Goal: Information Seeking & Learning: Learn about a topic

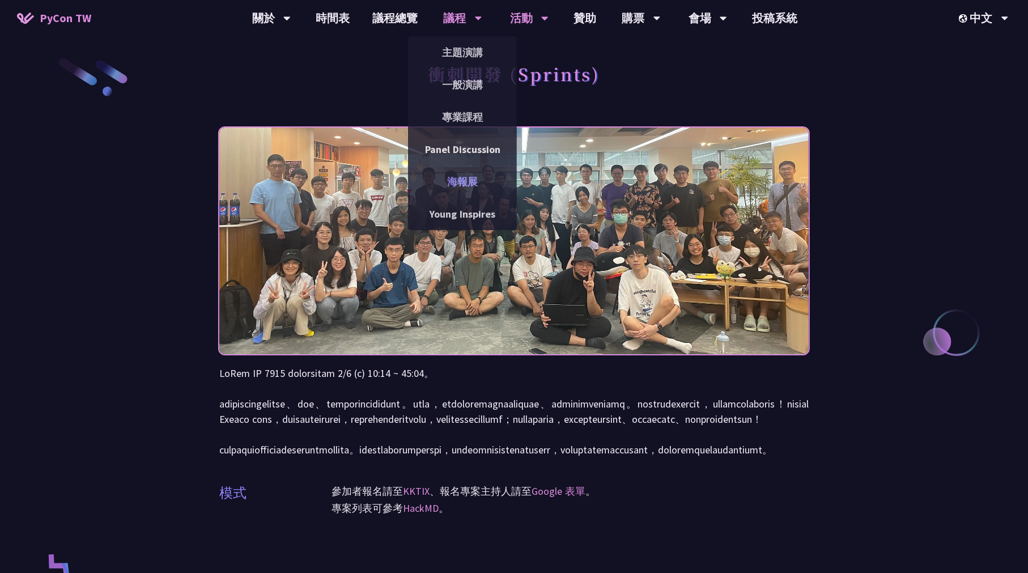
click at [465, 177] on link "海報展" at bounding box center [462, 181] width 109 height 27
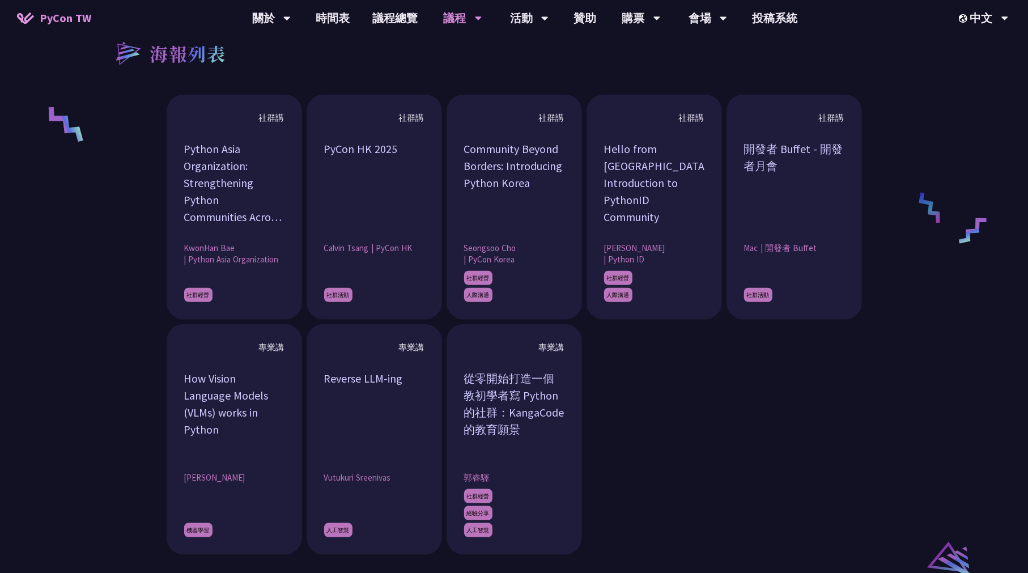
scroll to position [907, 0]
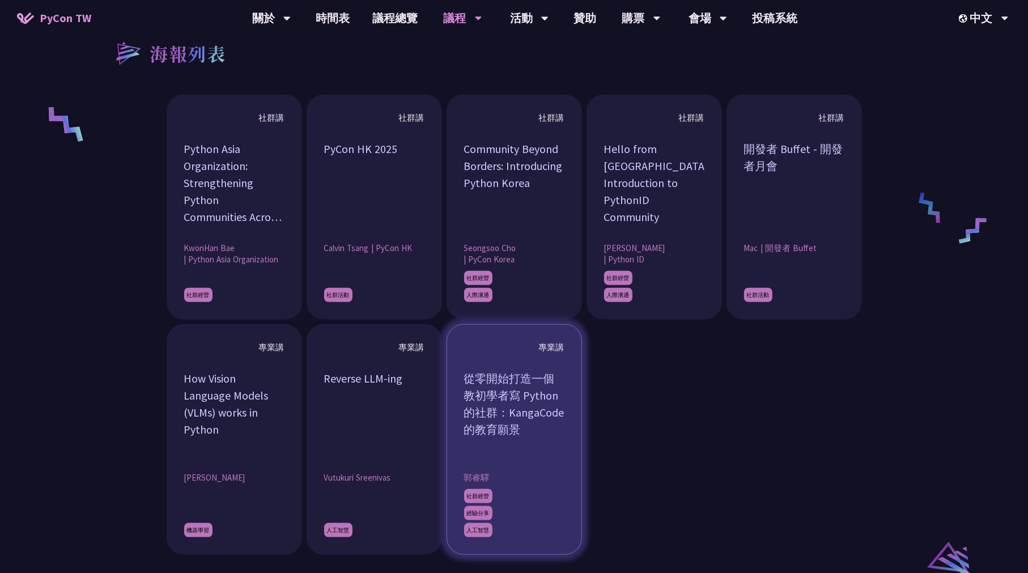
click at [555, 403] on div "從零開始打造一個教初學者寫 Python 的社群：KangaCode 的教育願景" at bounding box center [514, 412] width 100 height 85
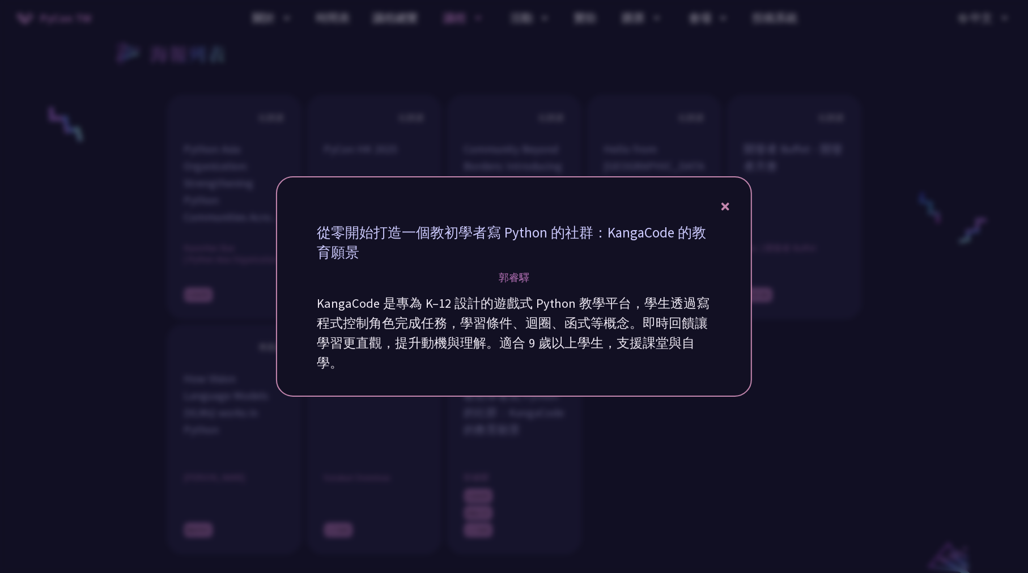
click at [863, 335] on div at bounding box center [514, 286] width 1028 height 573
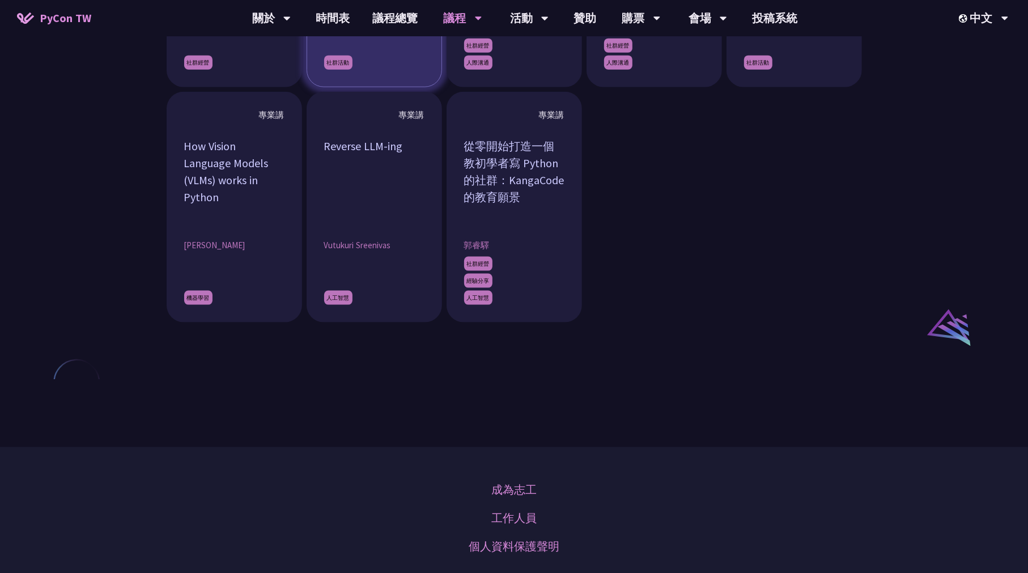
scroll to position [1434, 0]
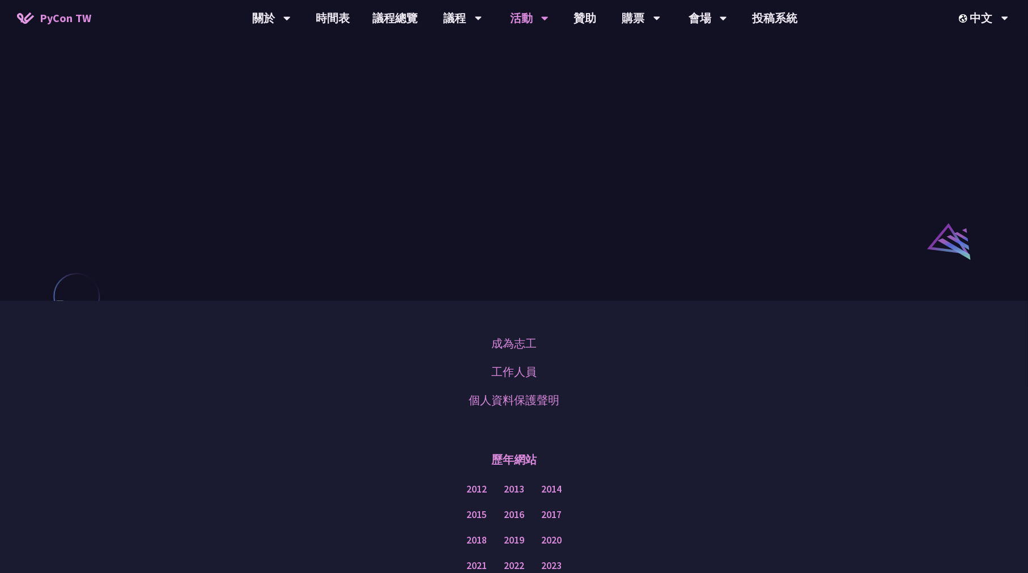
scroll to position [793, 0]
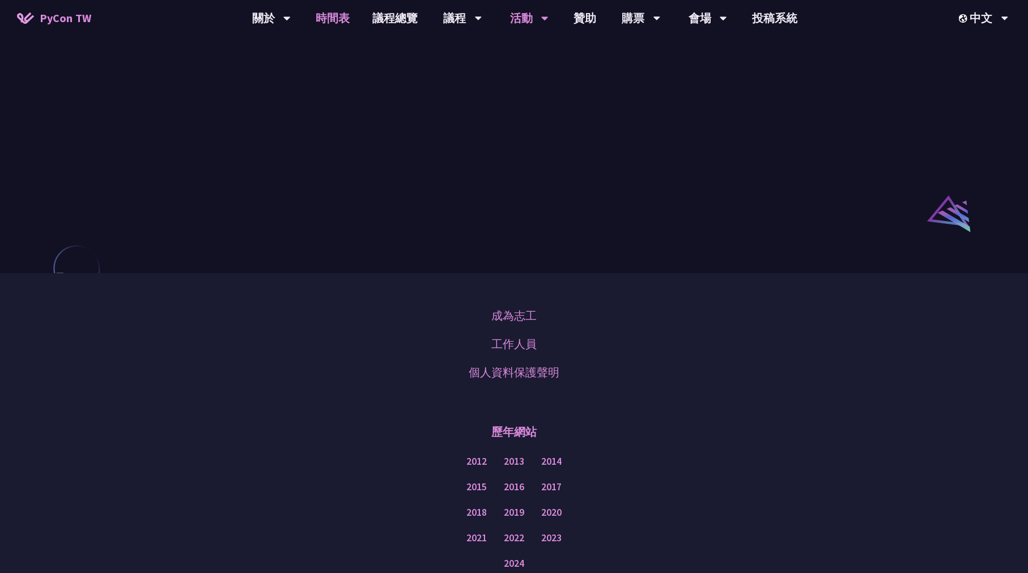
click at [340, 14] on link "時間表" at bounding box center [333, 18] width 57 height 36
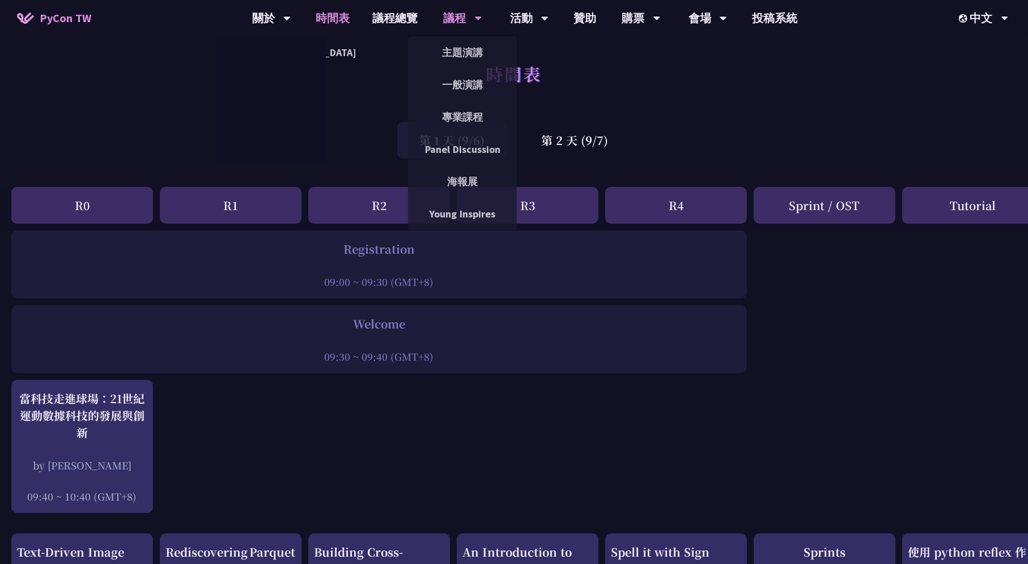
click at [453, 9] on div "議程" at bounding box center [463, 18] width 39 height 36
click at [485, 215] on link "Young Inspires" at bounding box center [462, 214] width 109 height 27
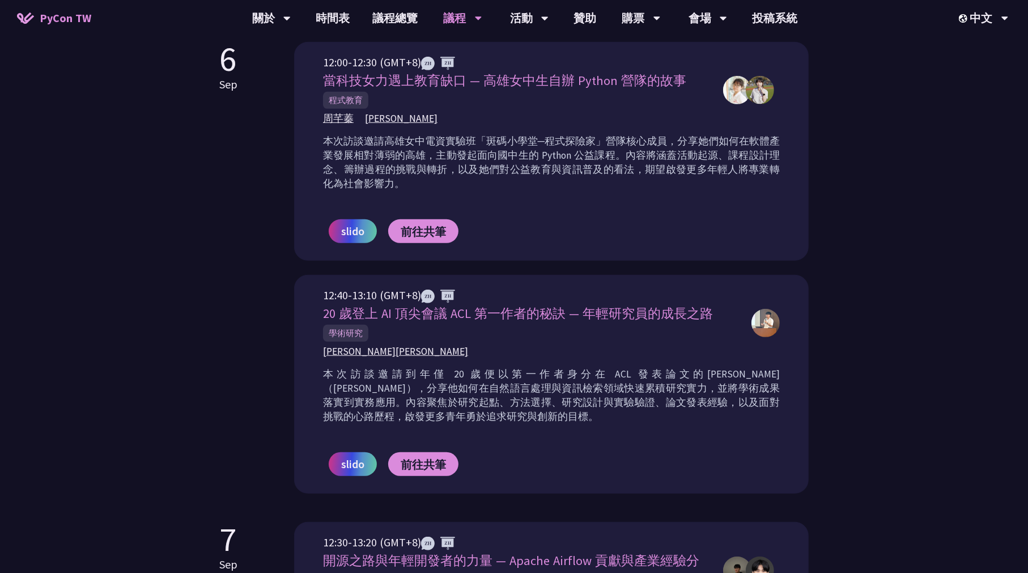
scroll to position [397, 0]
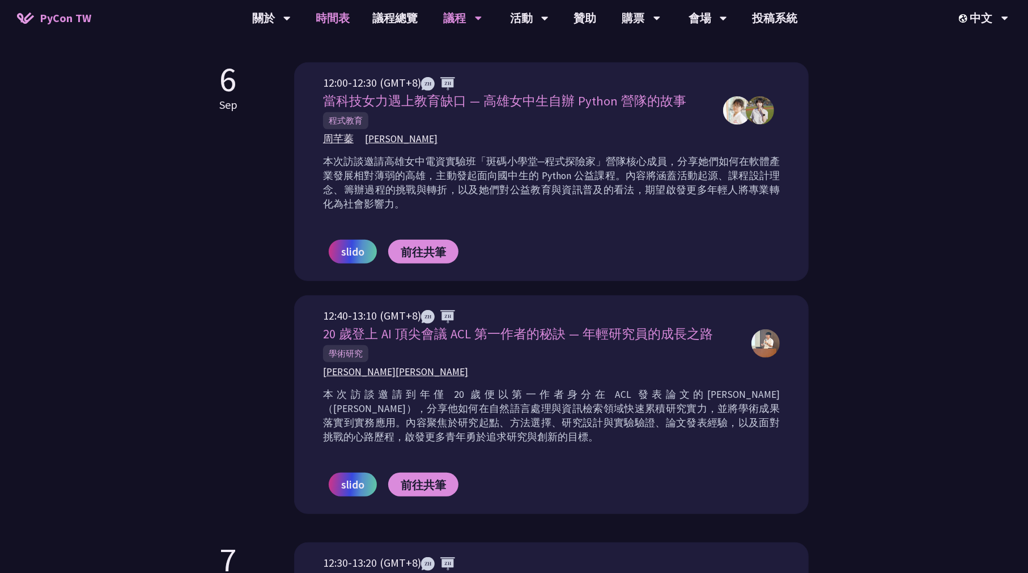
click at [349, 10] on link "時間表" at bounding box center [333, 18] width 57 height 36
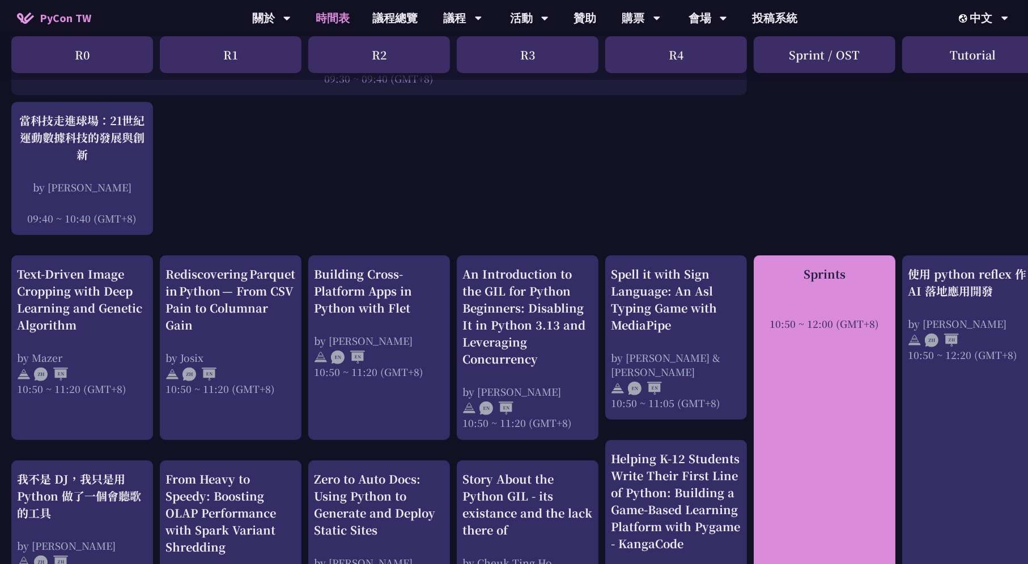
scroll to position [283, 0]
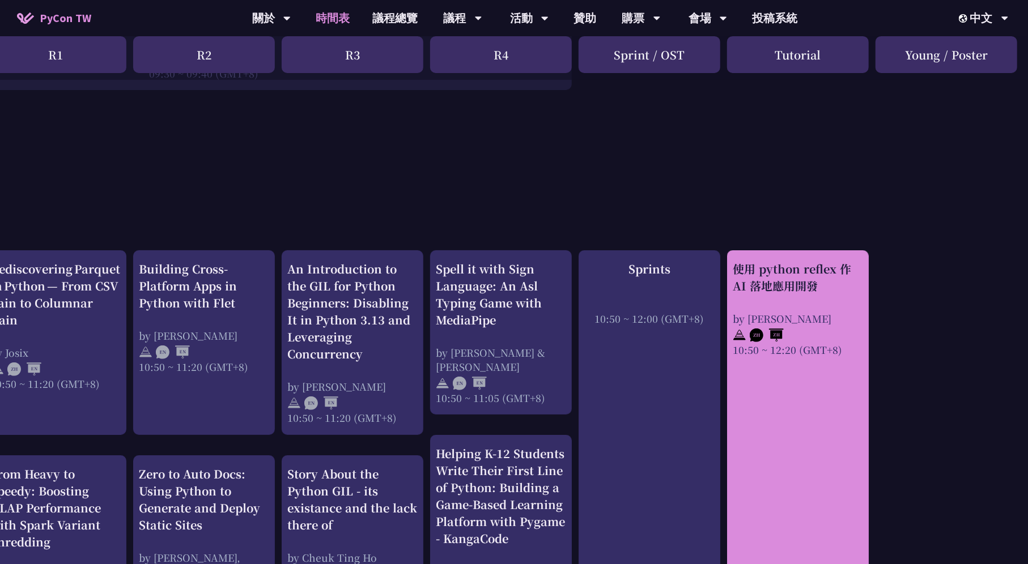
click at [818, 292] on div "使用 python reflex 作 AI 落地應用開發" at bounding box center [798, 278] width 130 height 34
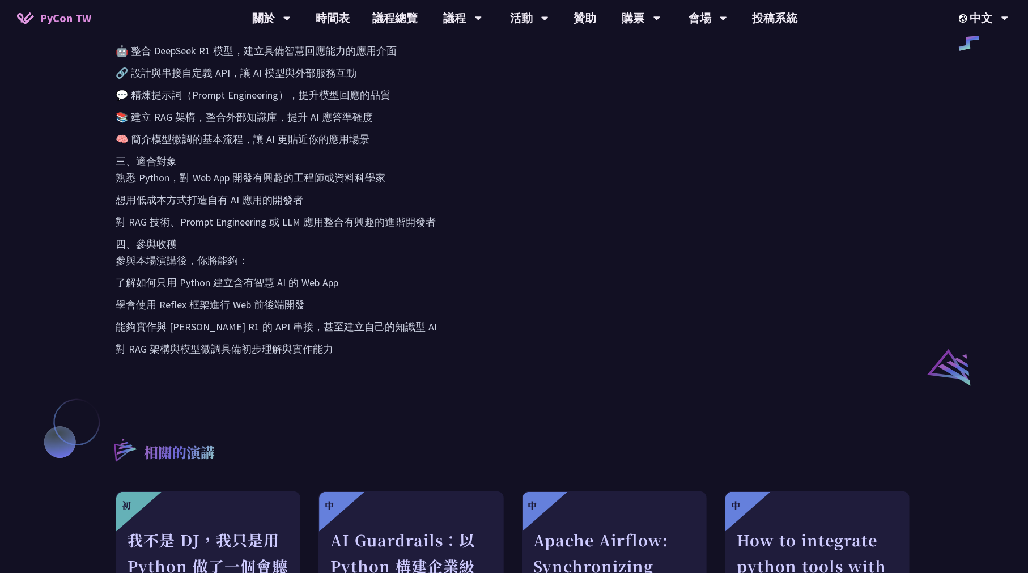
scroll to position [737, 0]
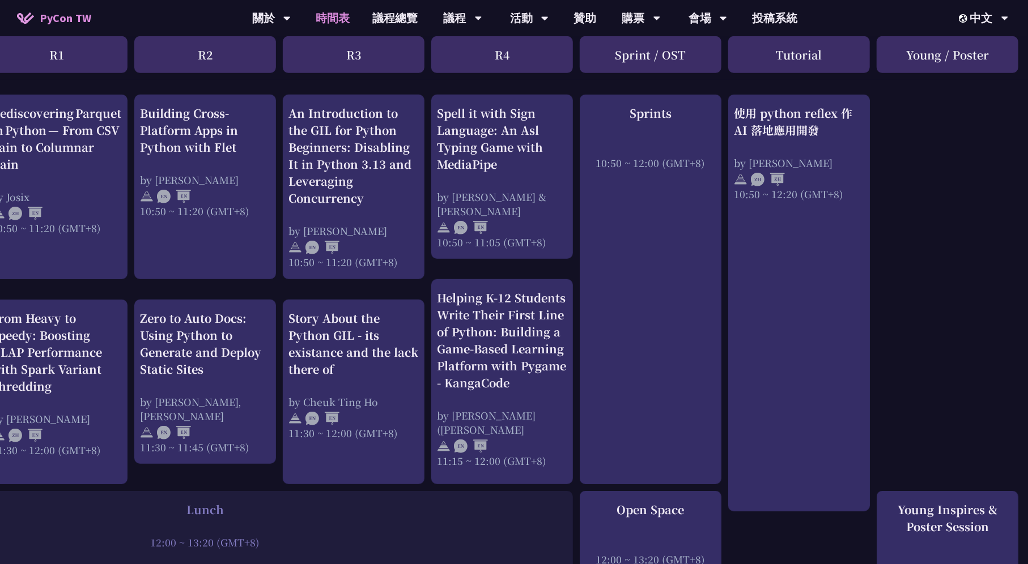
scroll to position [453, 175]
